Goal: Task Accomplishment & Management: Complete application form

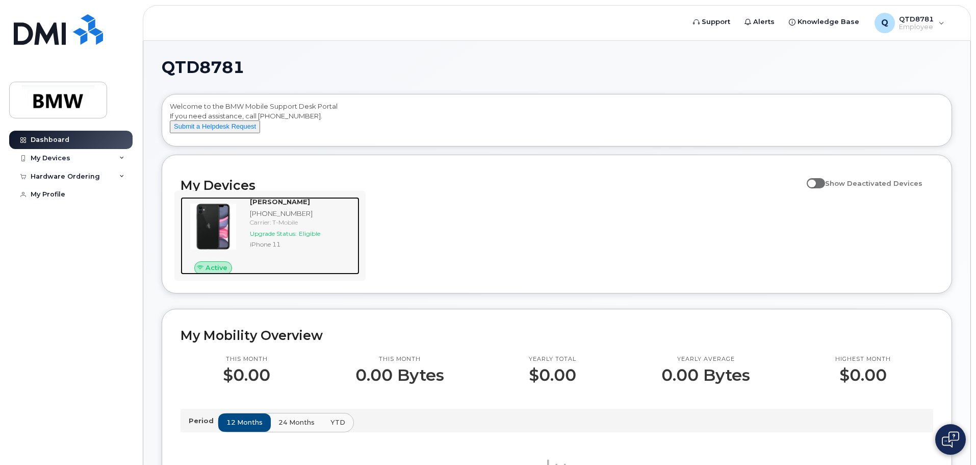
drag, startPoint x: 0, startPoint y: 0, endPoint x: 278, endPoint y: 250, distance: 374.4
click at [278, 248] on div "iPhone 11" at bounding box center [303, 244] width 106 height 9
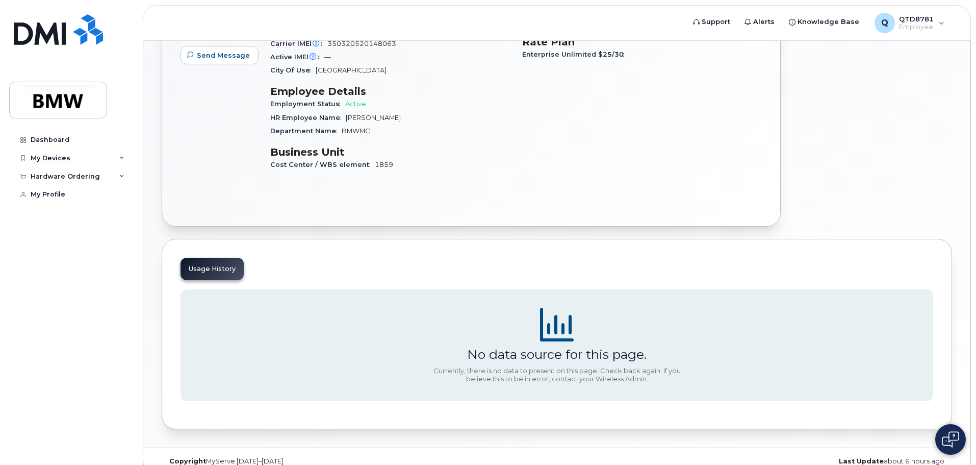
scroll to position [235, 0]
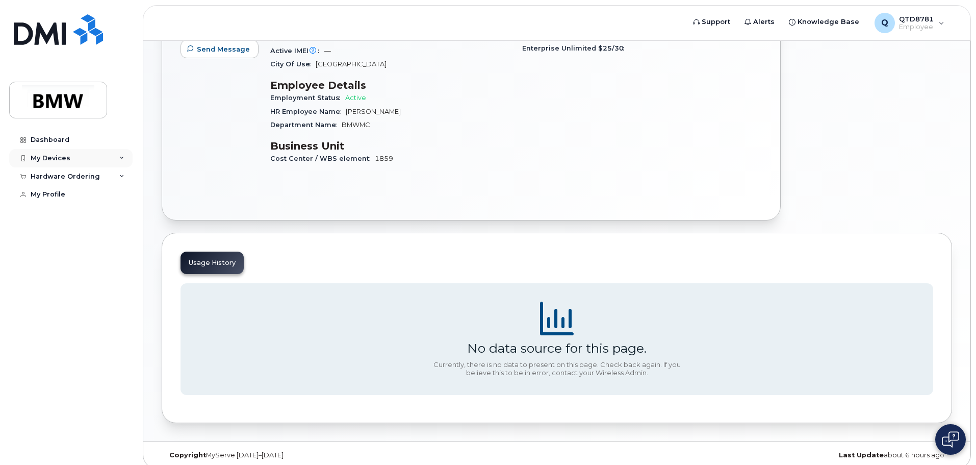
click at [72, 157] on div "My Devices" at bounding box center [70, 158] width 123 height 18
click at [69, 236] on div "Hardware Ordering" at bounding box center [65, 231] width 69 height 8
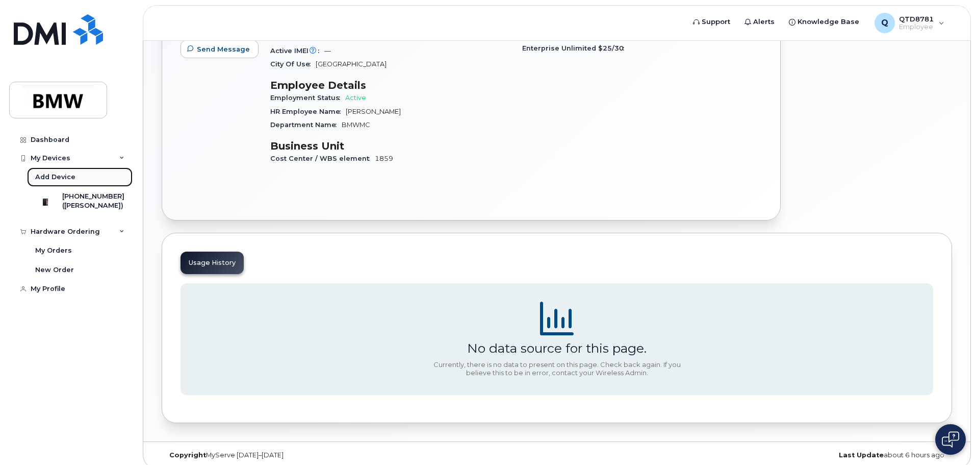
click at [75, 178] on link "Add Device" at bounding box center [80, 176] width 106 height 19
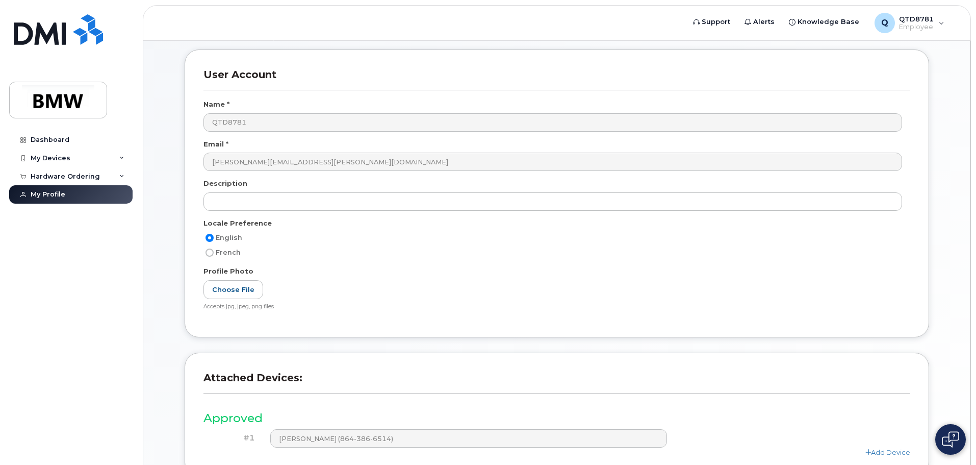
scroll to position [193, 0]
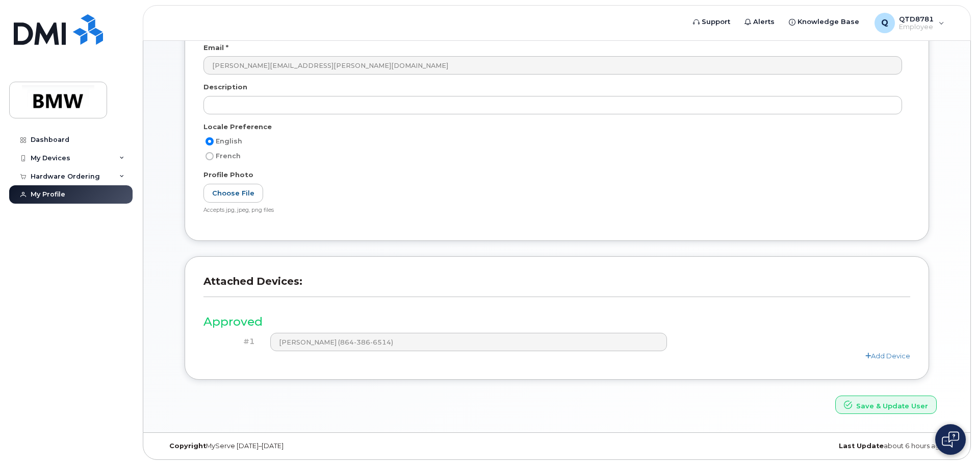
click at [244, 339] on div "#1 [PERSON_NAME] (864-386-6514)" at bounding box center [556, 341] width 707 height 18
click at [241, 337] on h4 "#1" at bounding box center [233, 341] width 44 height 9
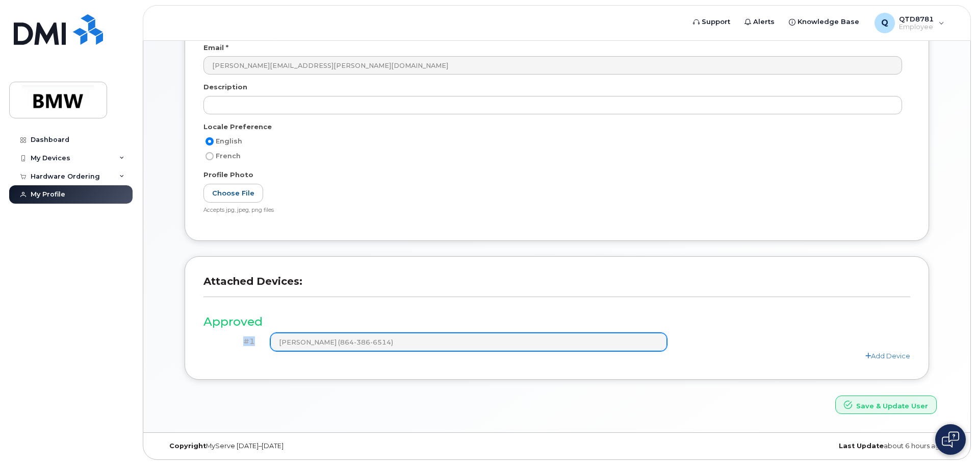
click at [473, 347] on div "#1 [PERSON_NAME] (864-386-6514)" at bounding box center [556, 341] width 707 height 18
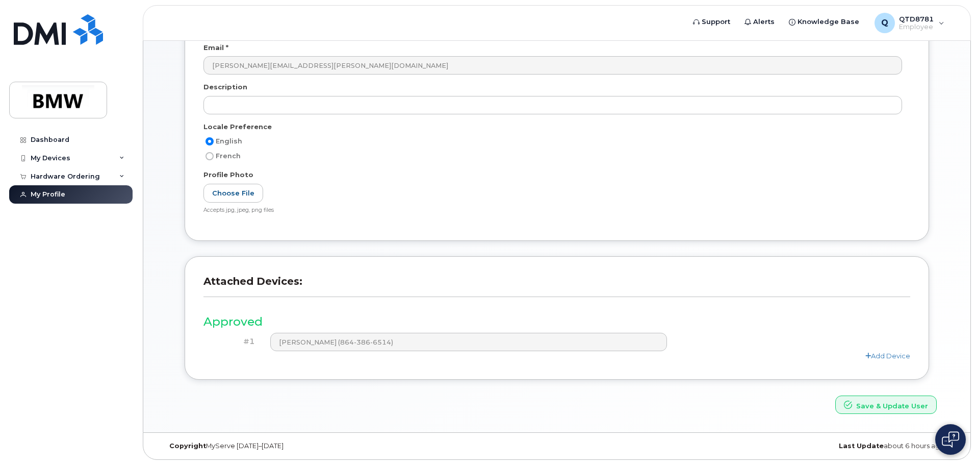
click at [479, 316] on h3 "Approved" at bounding box center [556, 321] width 707 height 13
click at [71, 142] on link "Dashboard" at bounding box center [70, 140] width 123 height 18
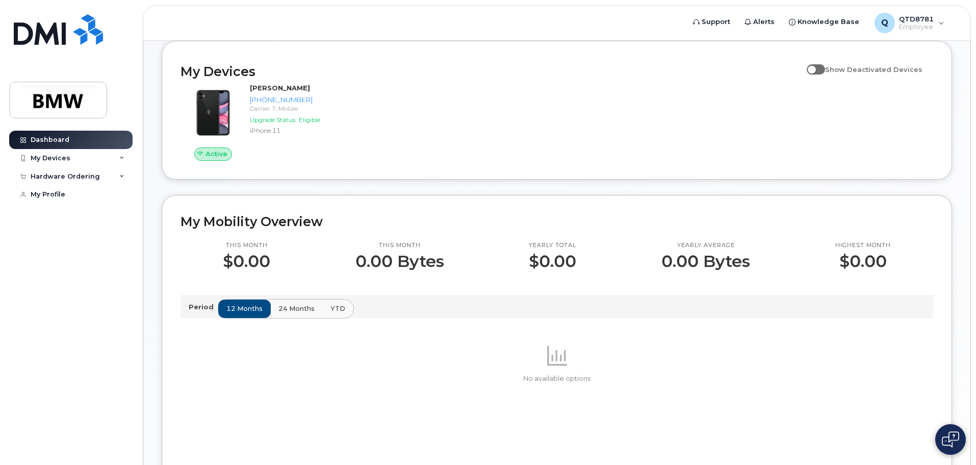
scroll to position [306, 0]
